Goal: Information Seeking & Learning: Find specific fact

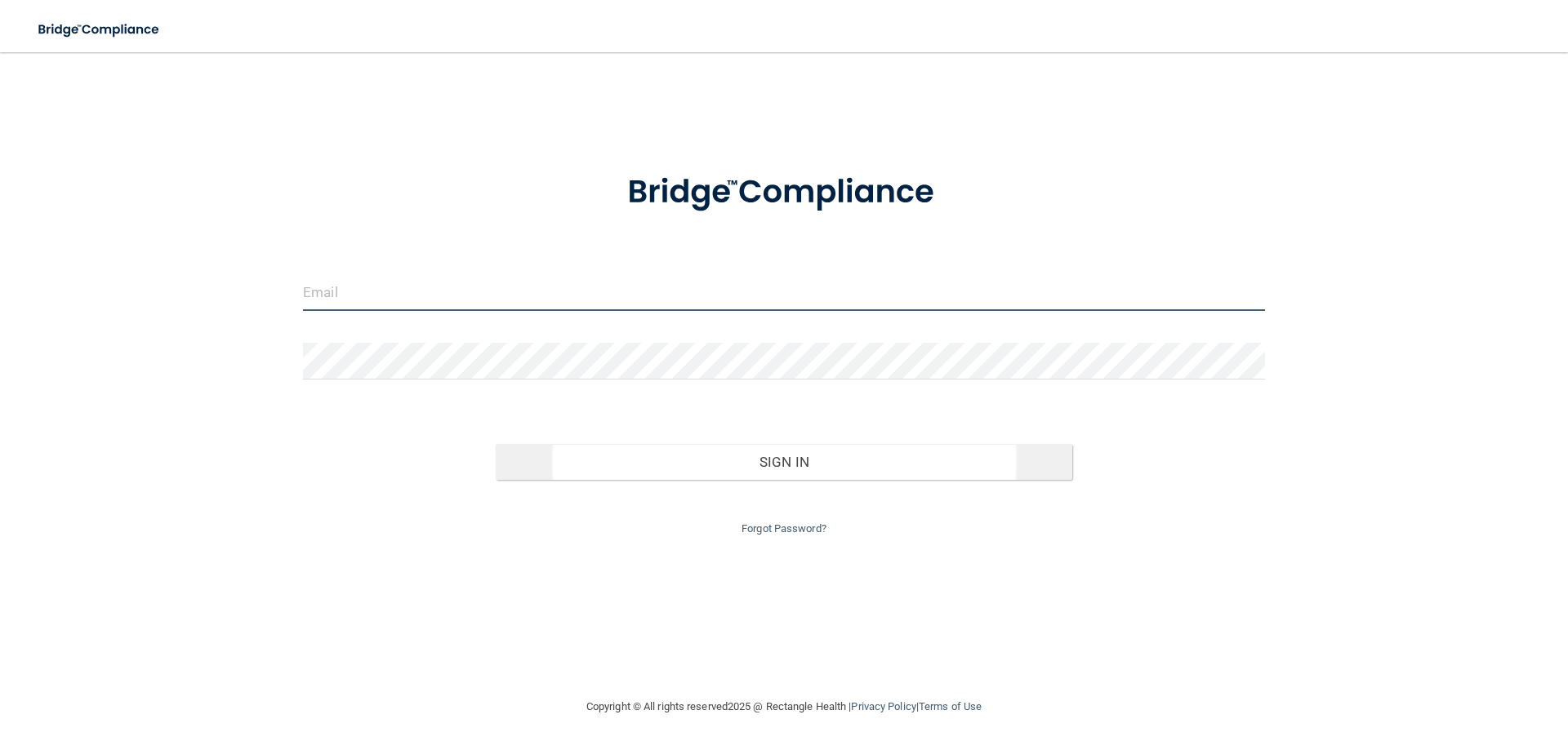
type input "[EMAIL_ADDRESS][DOMAIN_NAME]"
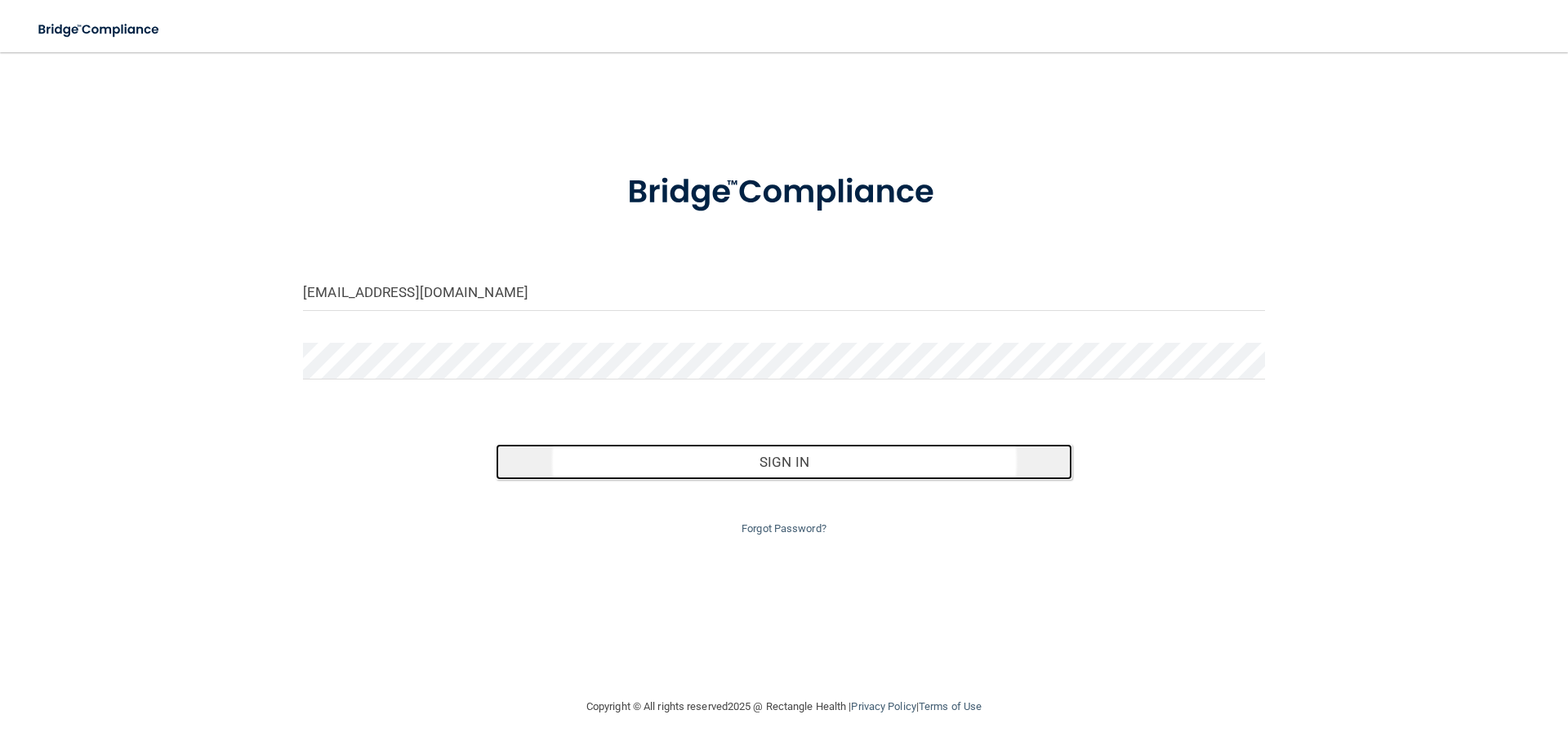
click at [745, 458] on button "Sign In" at bounding box center [784, 462] width 577 height 36
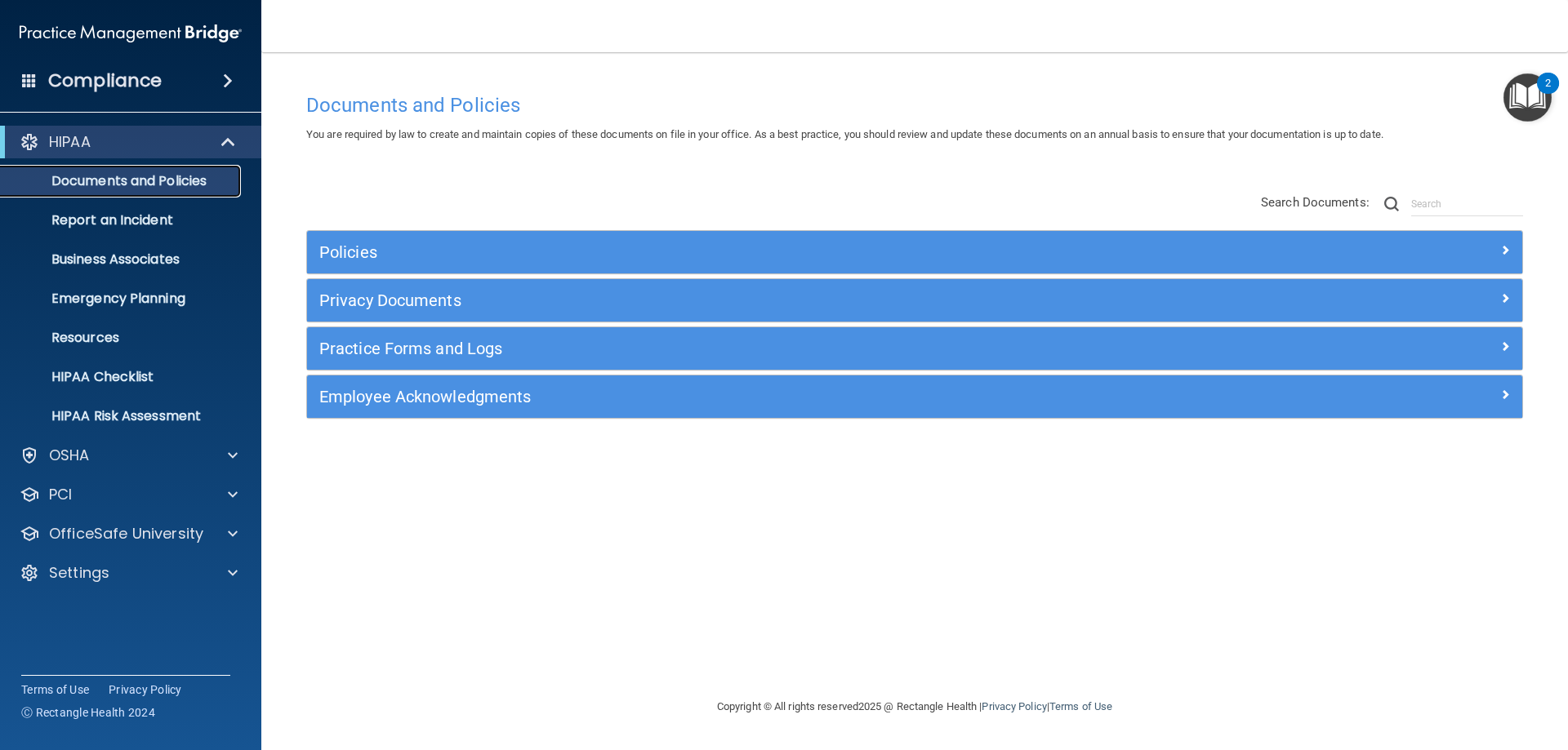
click at [209, 178] on p "Documents and Policies" at bounding box center [122, 182] width 223 height 16
click at [174, 268] on link "Business Associates" at bounding box center [112, 259] width 258 height 33
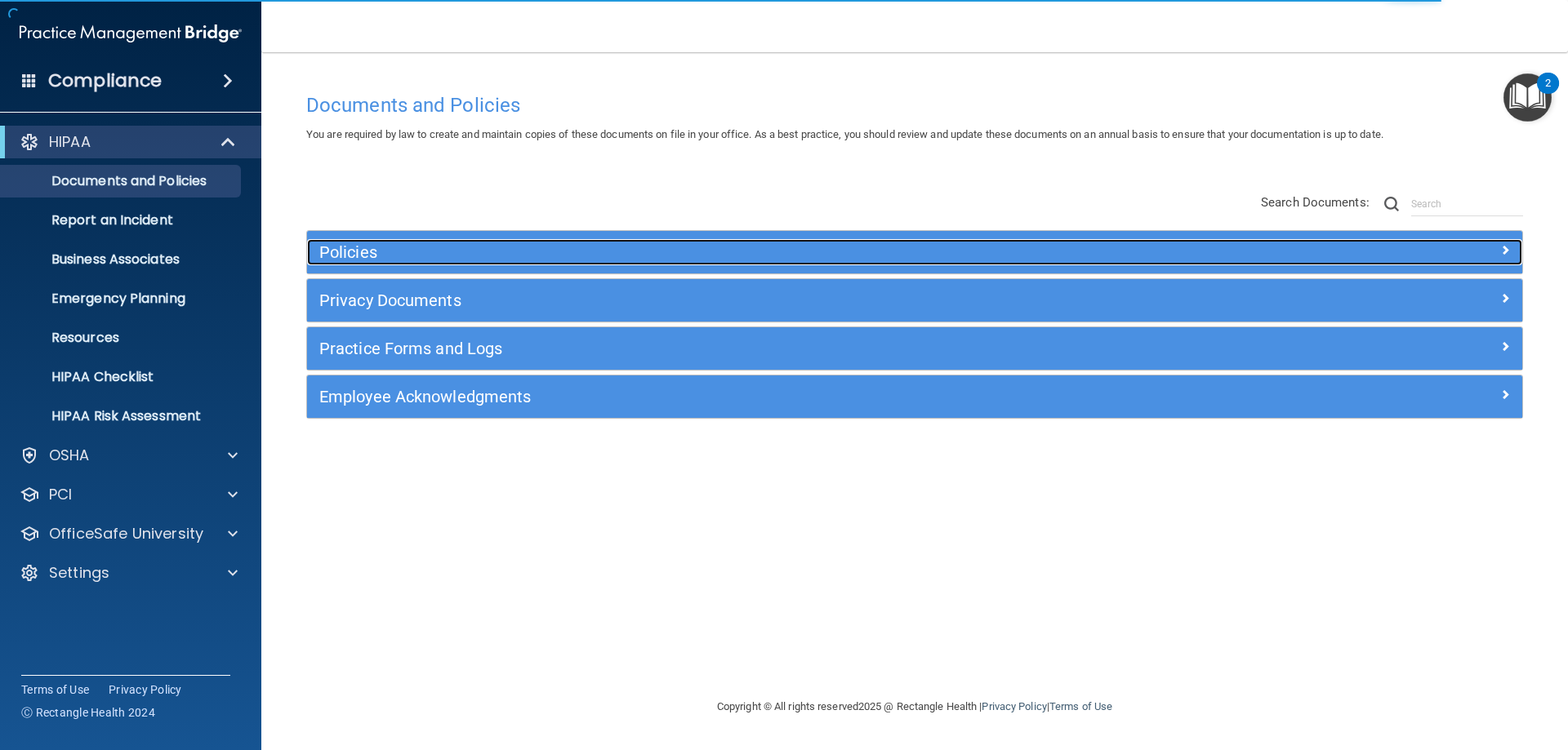
click at [1500, 249] on span at bounding box center [1505, 250] width 10 height 20
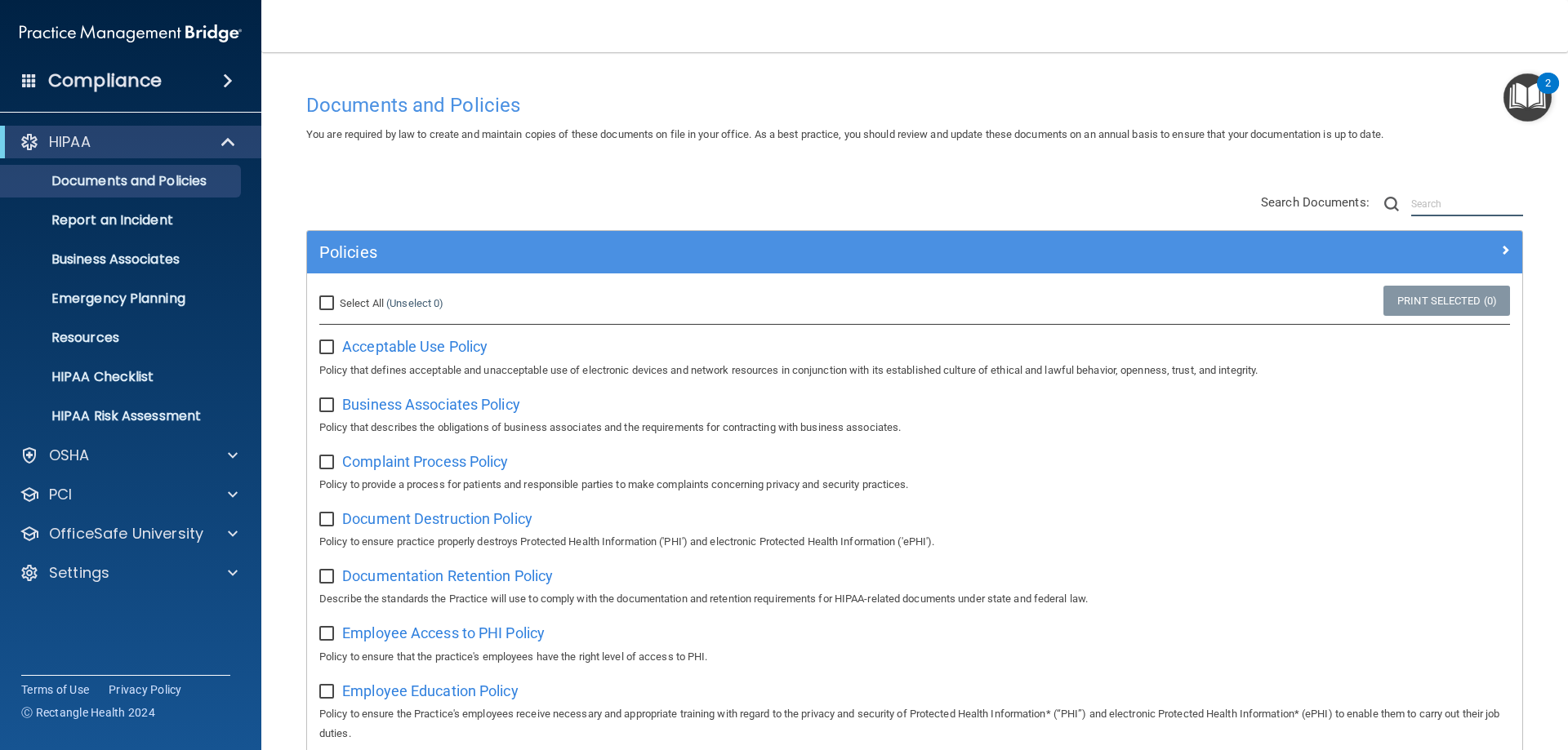
click at [1414, 204] on input "text" at bounding box center [1467, 203] width 112 height 24
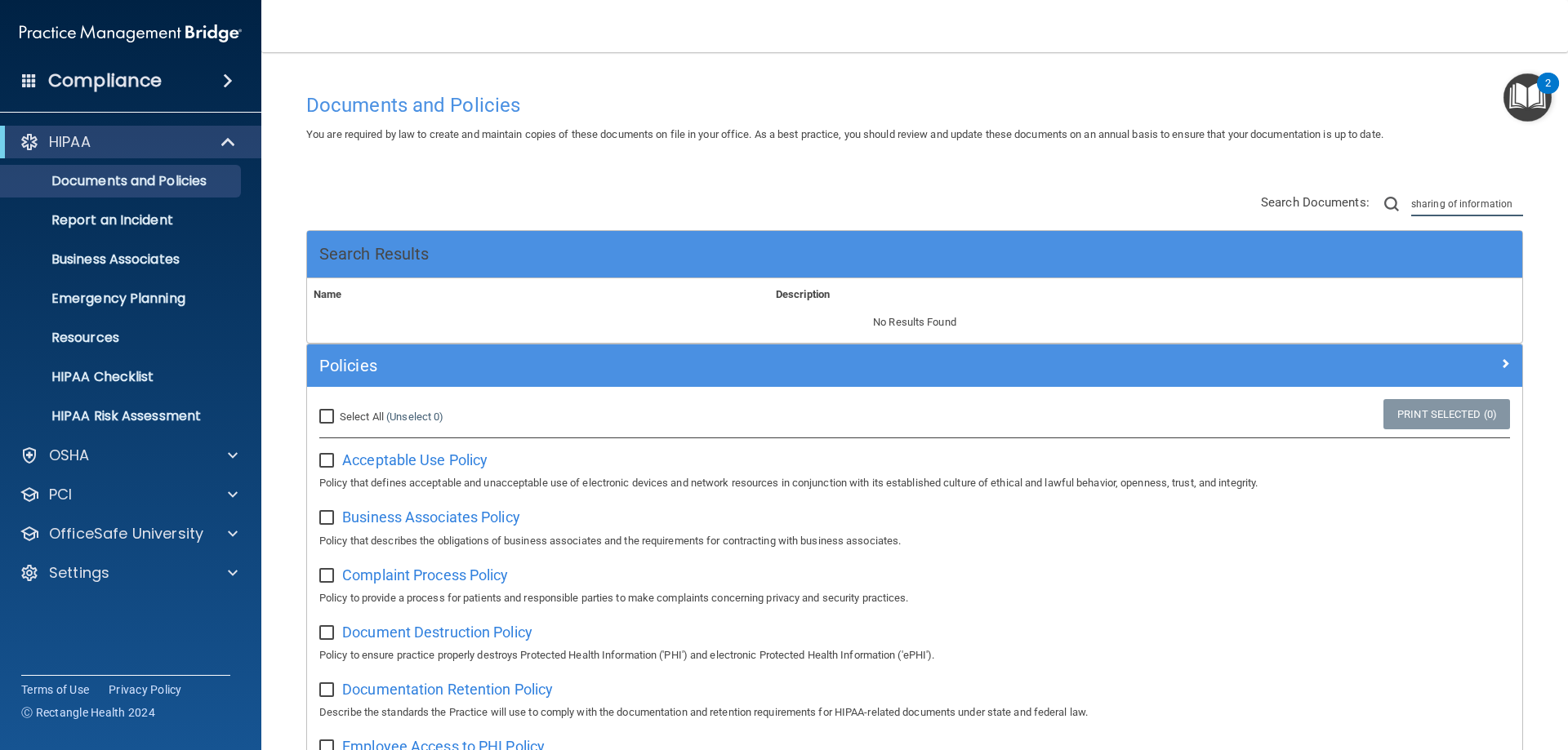
type input "sharing of information"
click at [1451, 252] on div "Search Results" at bounding box center [915, 255] width 1215 height 47
click at [460, 457] on span "Acceptable Use Policy" at bounding box center [415, 460] width 146 height 17
